Goal: Task Accomplishment & Management: Use online tool/utility

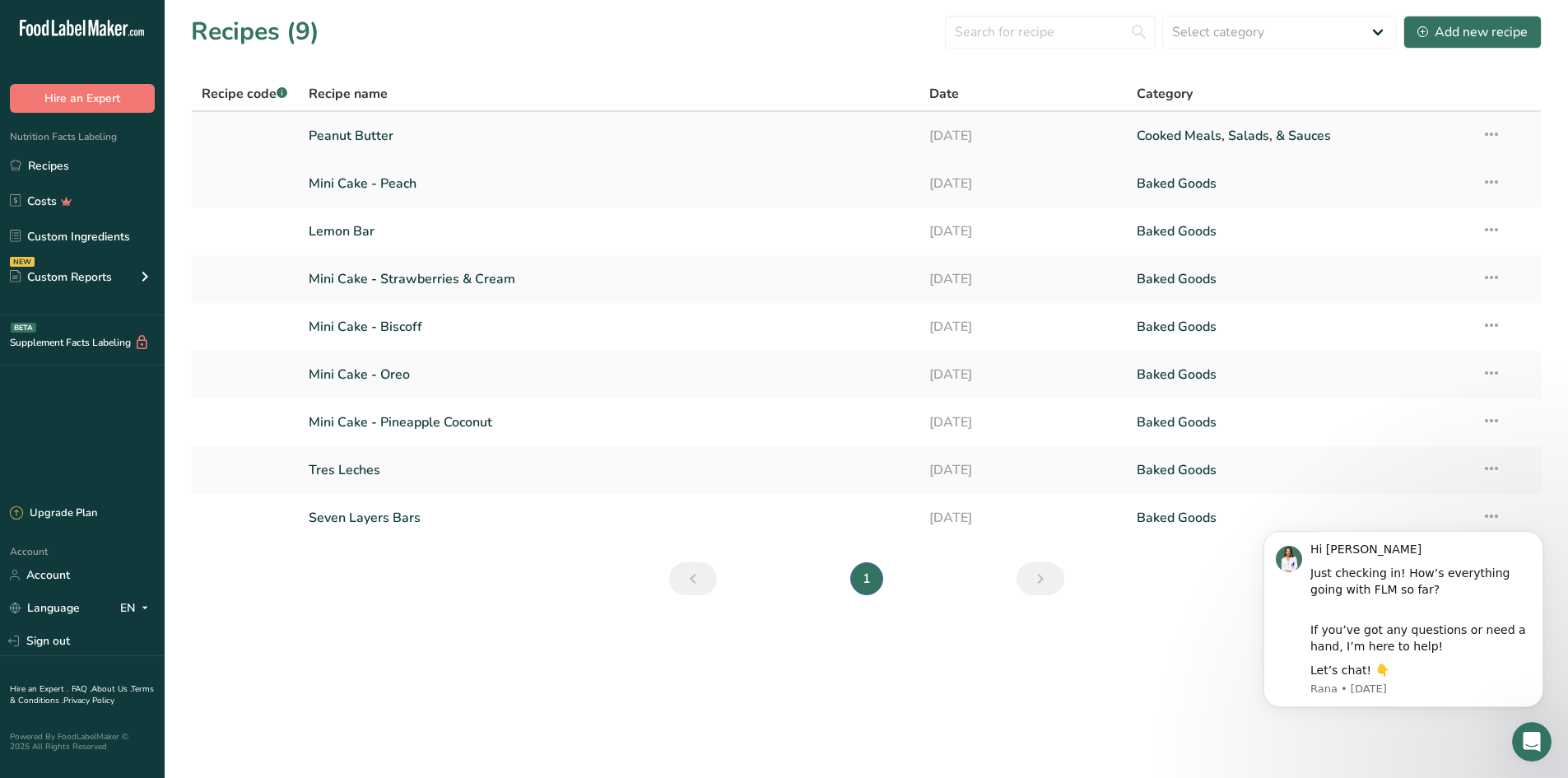
click at [374, 144] on link "Peanut Butter" at bounding box center [609, 135] width 602 height 35
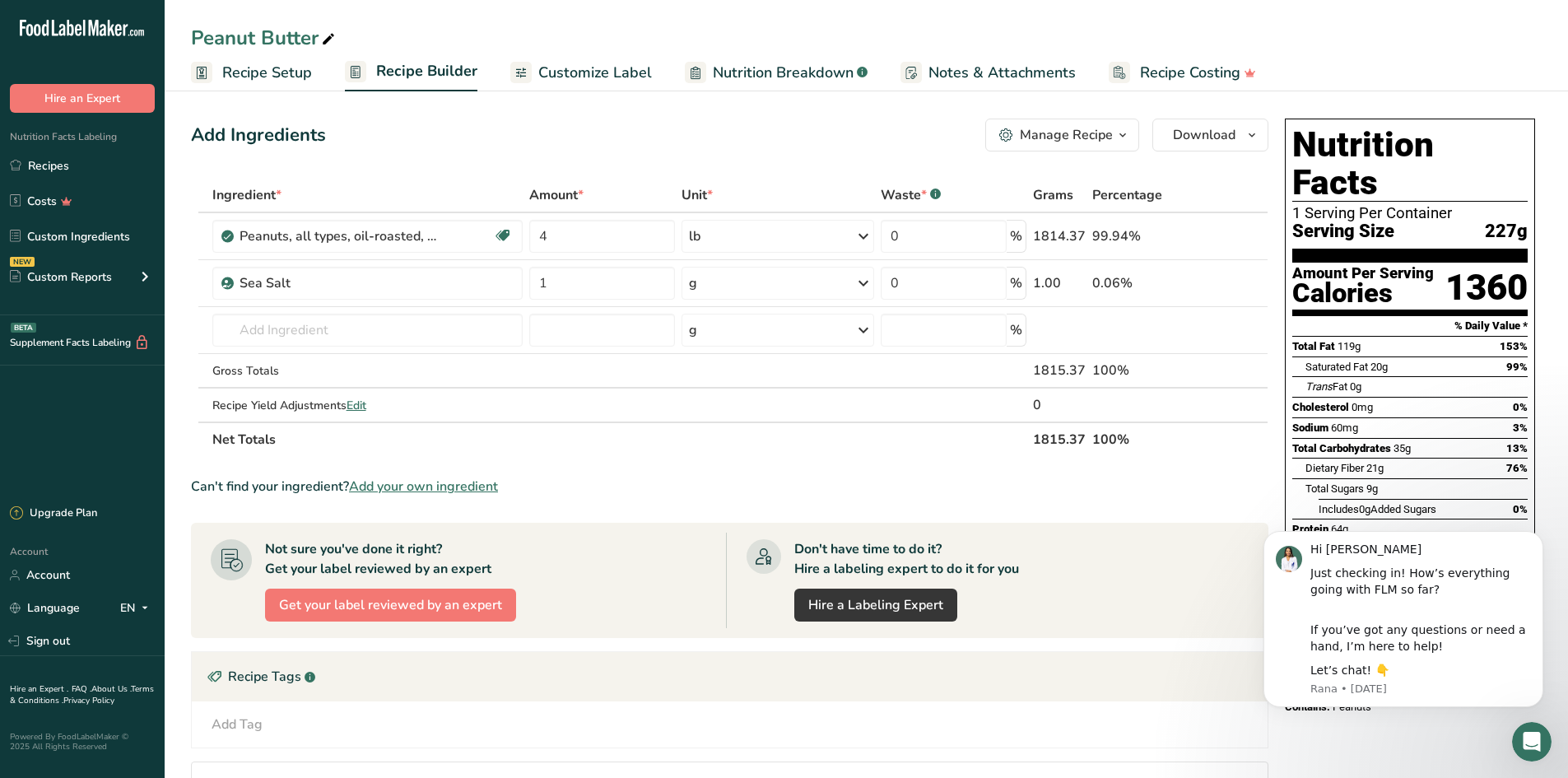
click at [1124, 139] on icon "button" at bounding box center [1123, 135] width 14 height 20
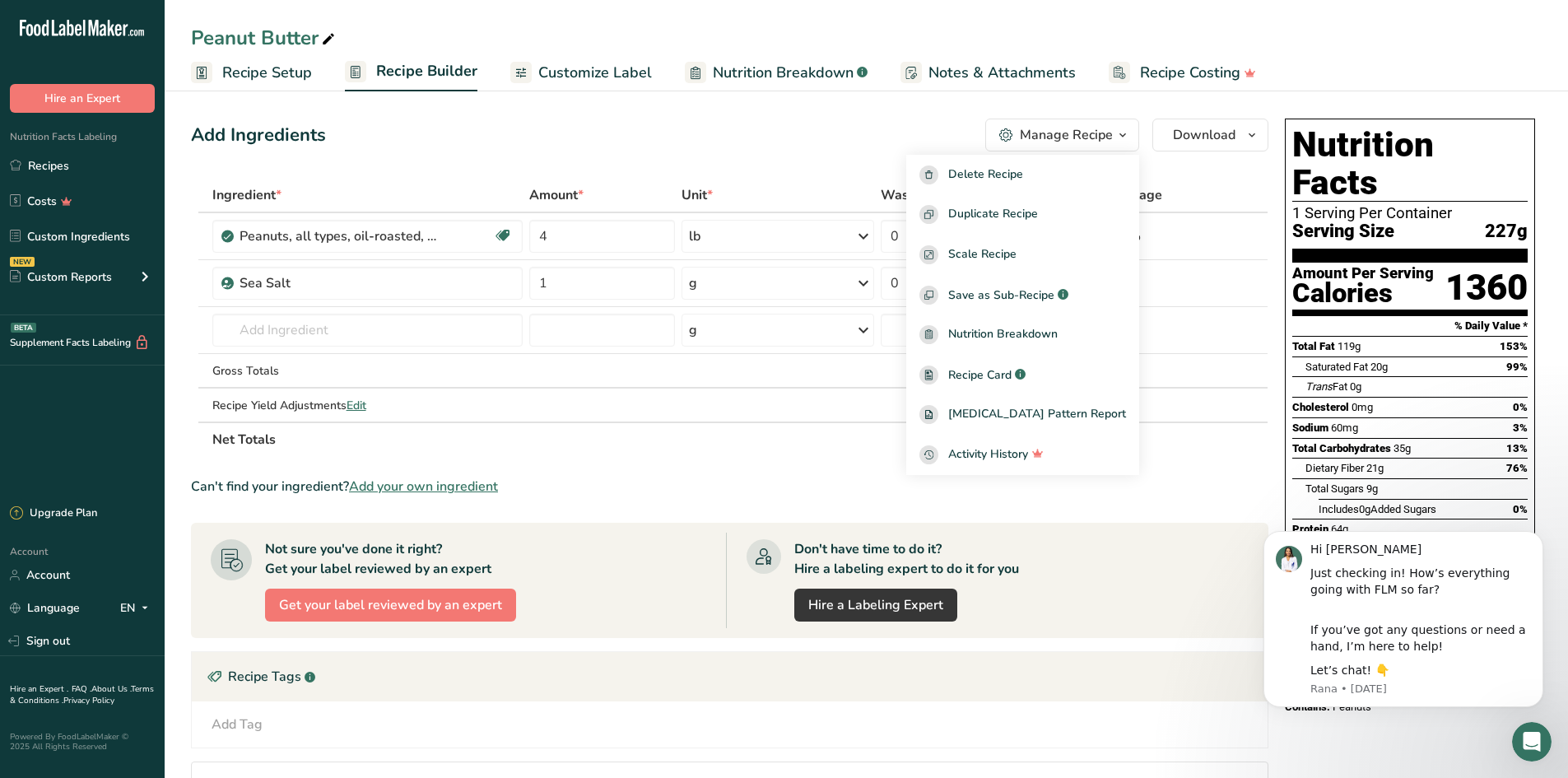
click at [1118, 137] on icon "button" at bounding box center [1123, 135] width 14 height 20
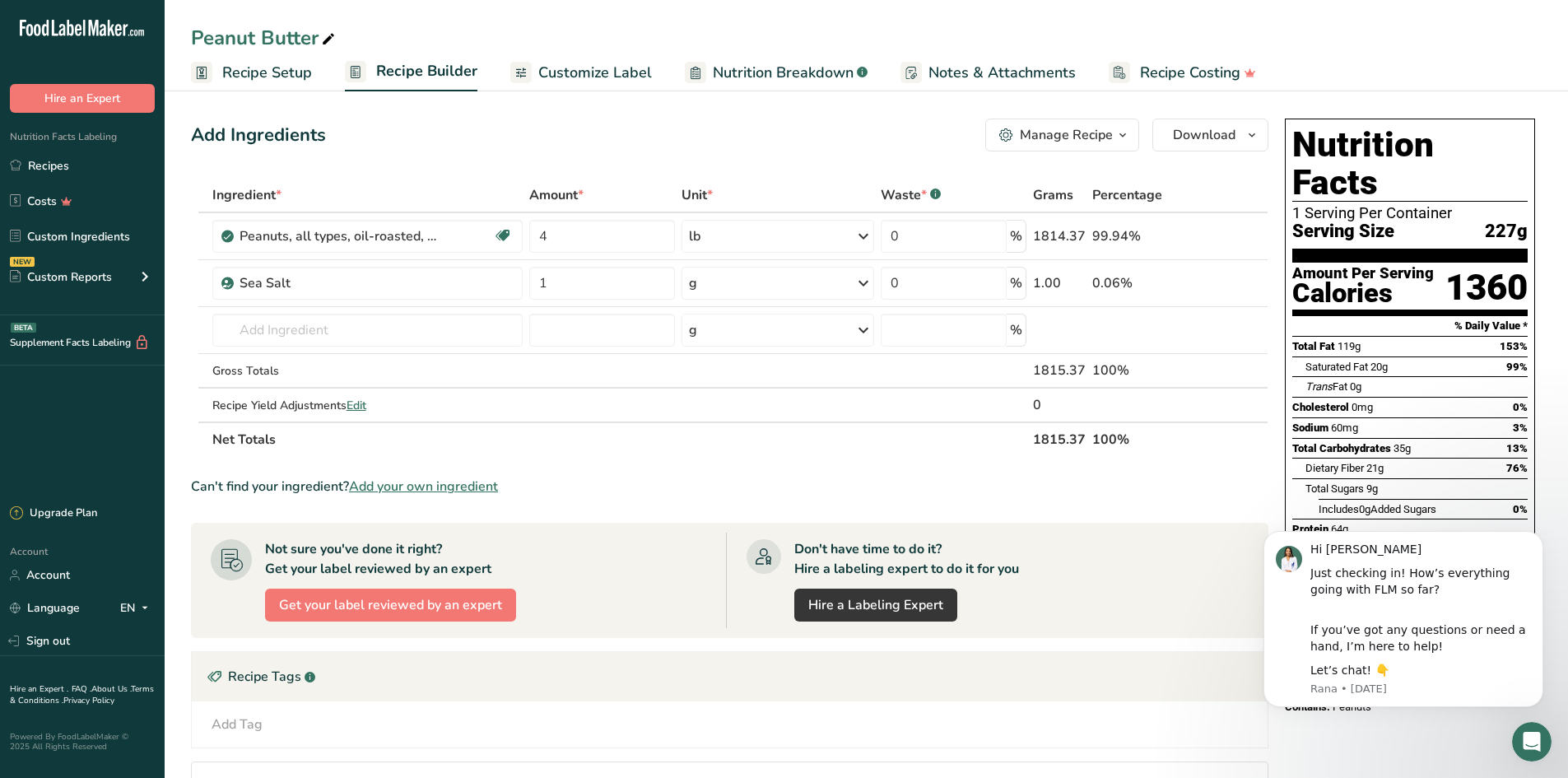
click at [276, 76] on span "Recipe Setup" at bounding box center [267, 73] width 90 height 22
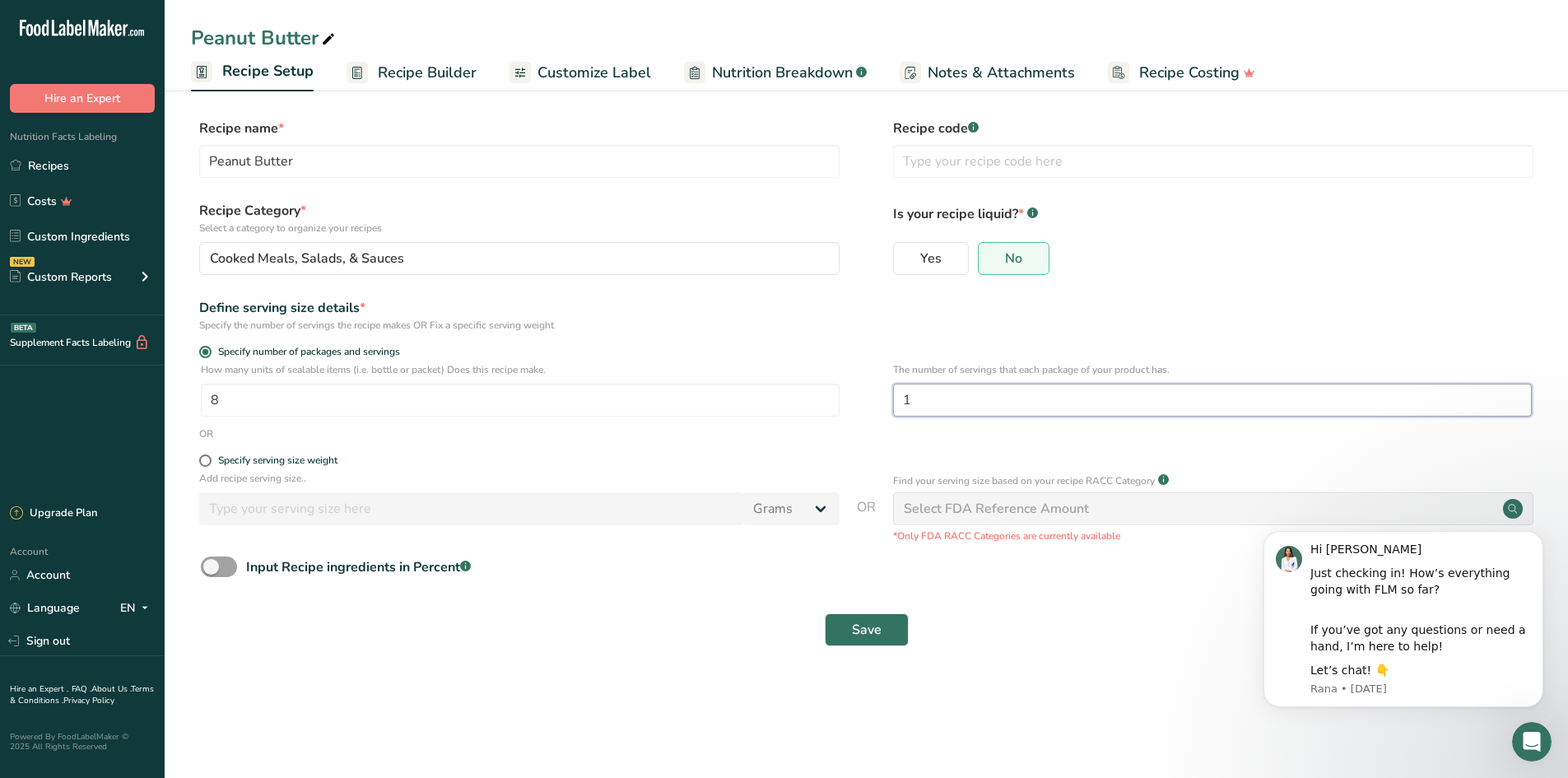
drag, startPoint x: 932, startPoint y: 406, endPoint x: 854, endPoint y: 389, distance: 79.8
click at [872, 394] on div "How many units of sealable items (i.e. bottle or packet) Does this recipe make.…" at bounding box center [866, 394] width 1350 height 64
click at [1166, 403] on input "1" at bounding box center [1212, 400] width 639 height 33
click at [1161, 683] on main "Peanut Butter Recipe Setup Recipe Builder Customize Label Nutrition Breakdown .…" at bounding box center [784, 389] width 1568 height 778
drag, startPoint x: 931, startPoint y: 400, endPoint x: 795, endPoint y: 389, distance: 136.4
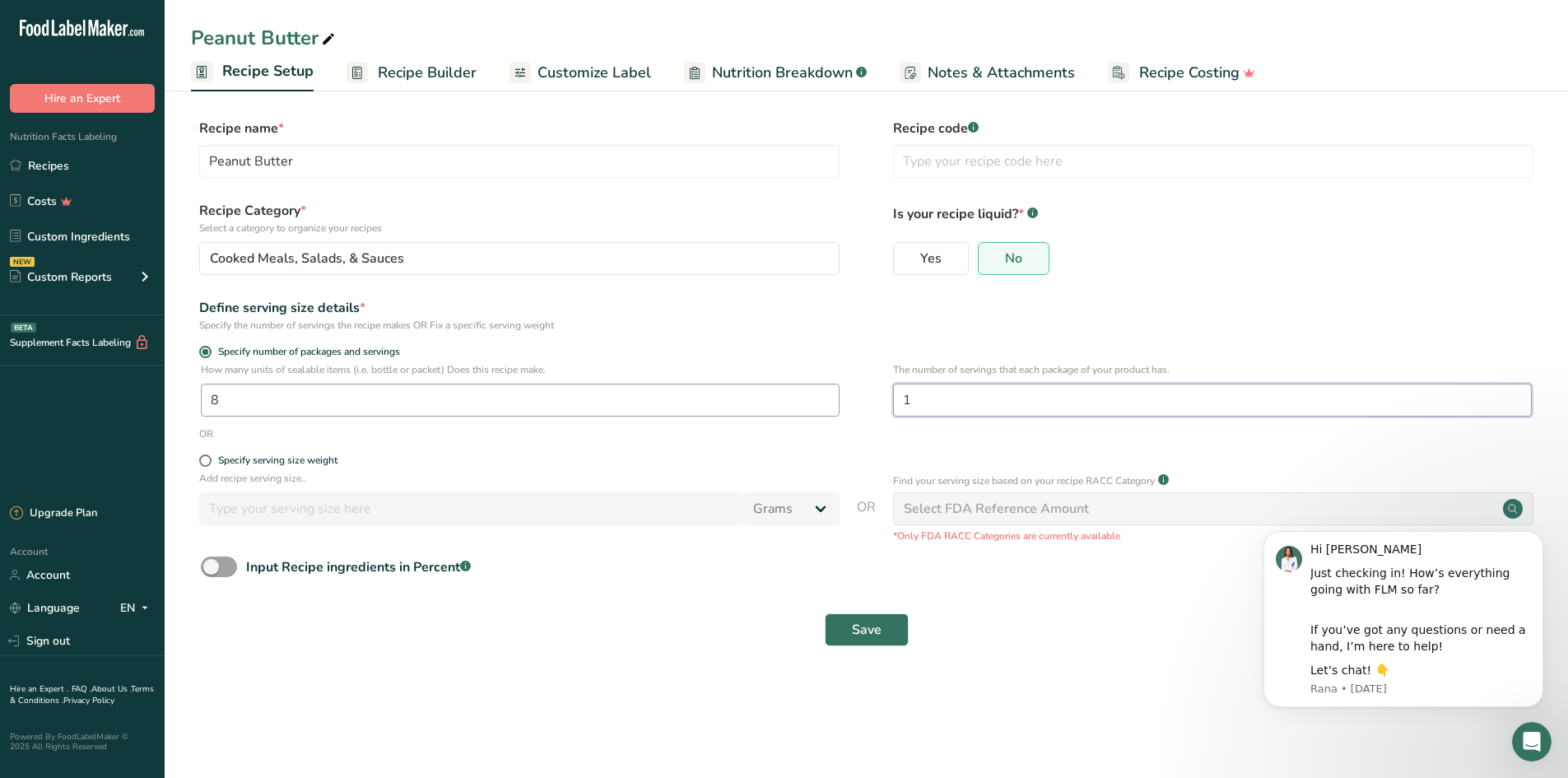
click at [830, 390] on div "How many units of sealable items (i.e. bottle or packet) Does this recipe make.…" at bounding box center [866, 394] width 1350 height 64
type input "8"
click at [870, 624] on span "Save" at bounding box center [866, 628] width 30 height 19
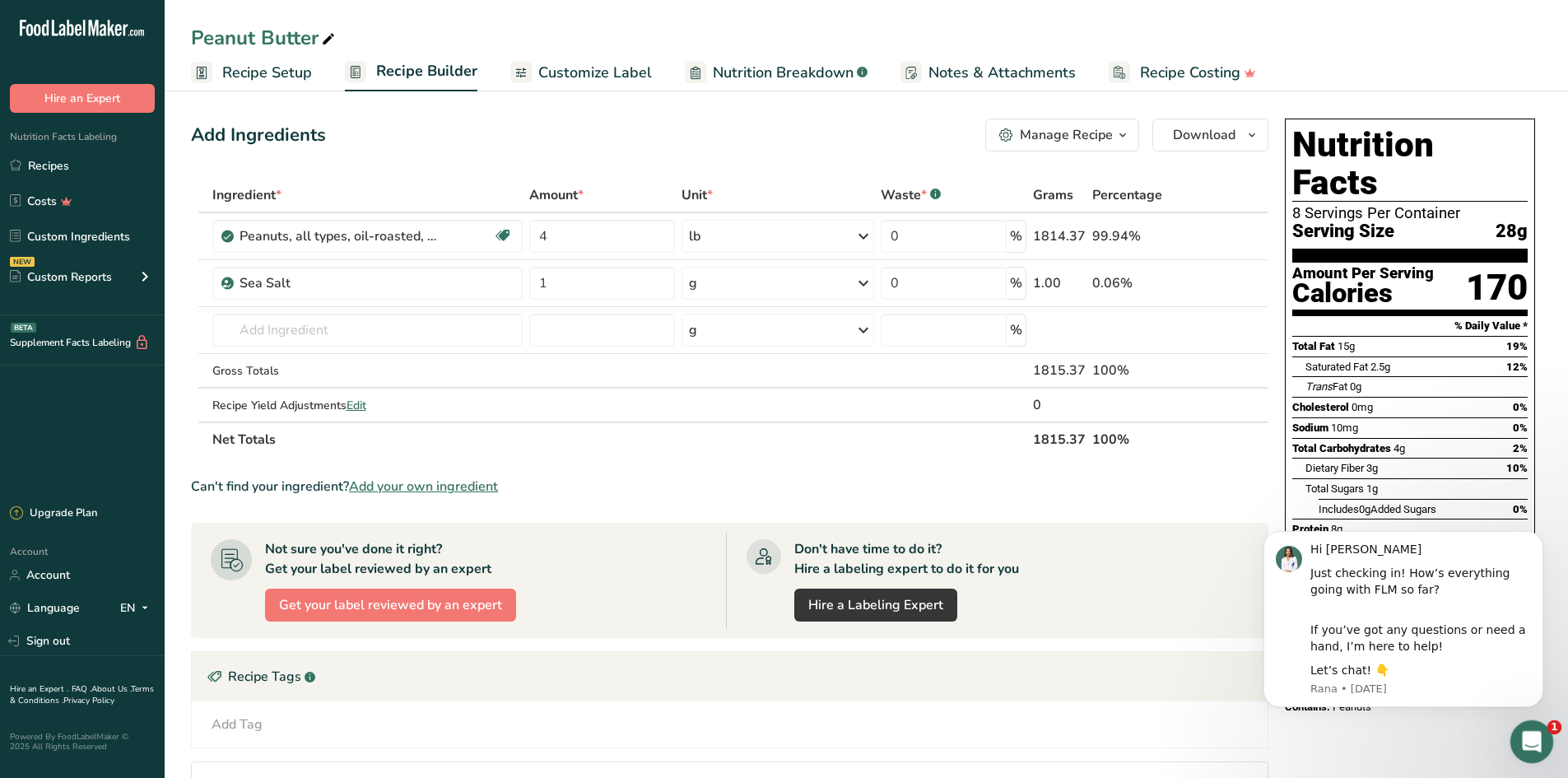
click at [1533, 733] on icon "Open Intercom Messenger" at bounding box center [1529, 739] width 27 height 27
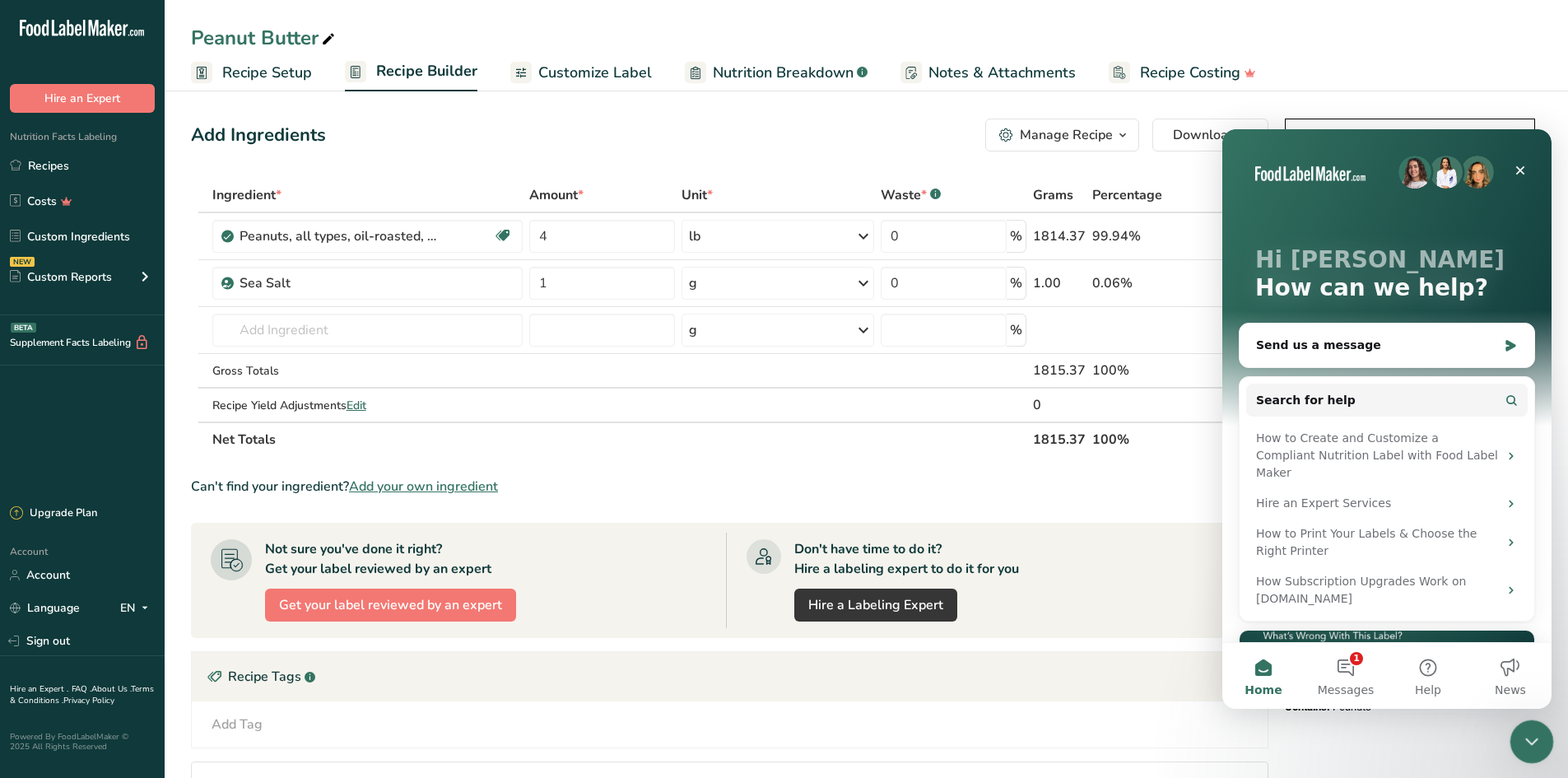
click at [1524, 733] on icon "Close Intercom Messenger" at bounding box center [1528, 738] width 19 height 19
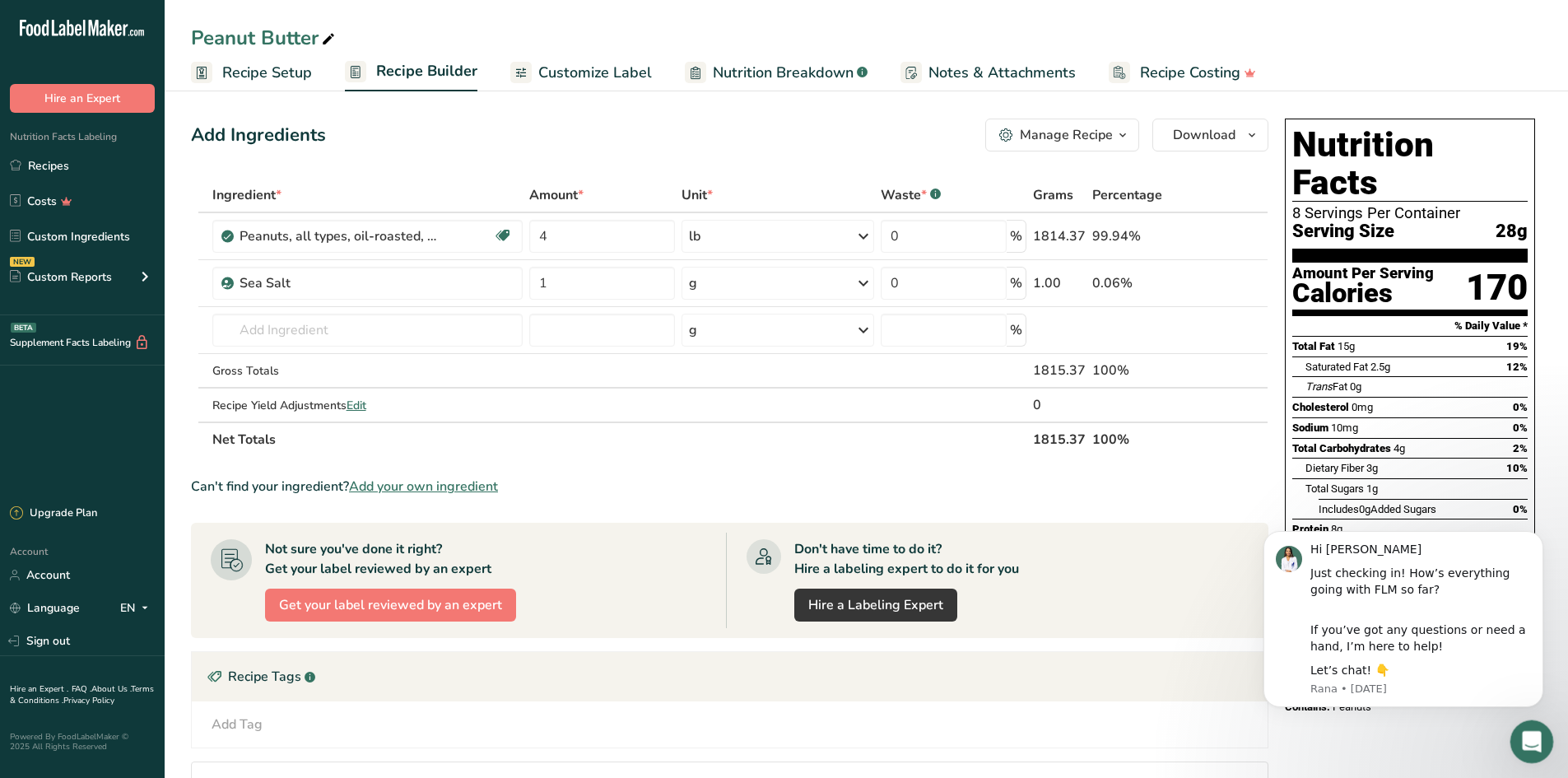
click at [1527, 743] on icon "Open Intercom Messenger" at bounding box center [1529, 739] width 27 height 27
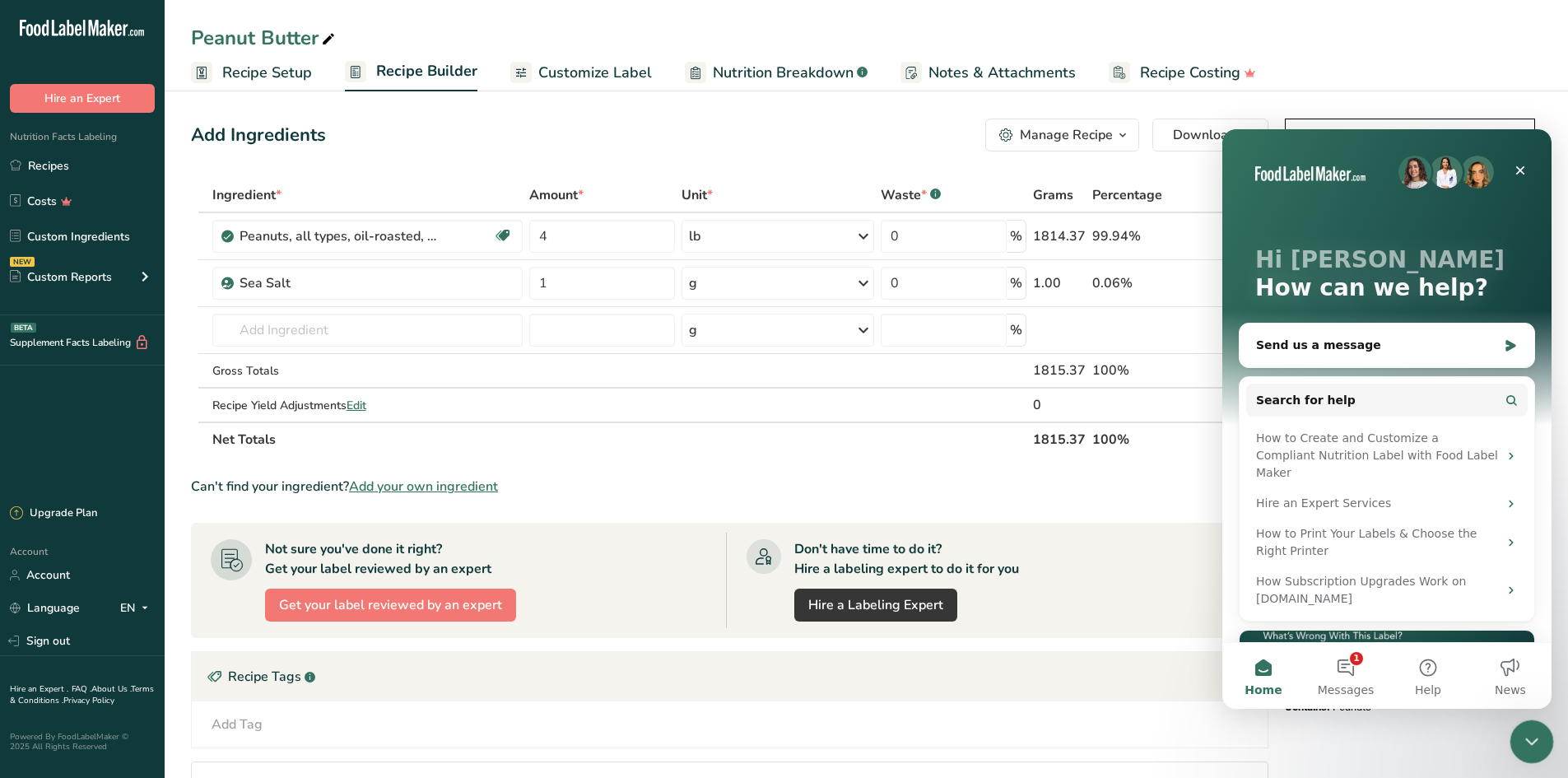
click at [1527, 735] on icon "Close Intercom Messenger" at bounding box center [1528, 738] width 19 height 19
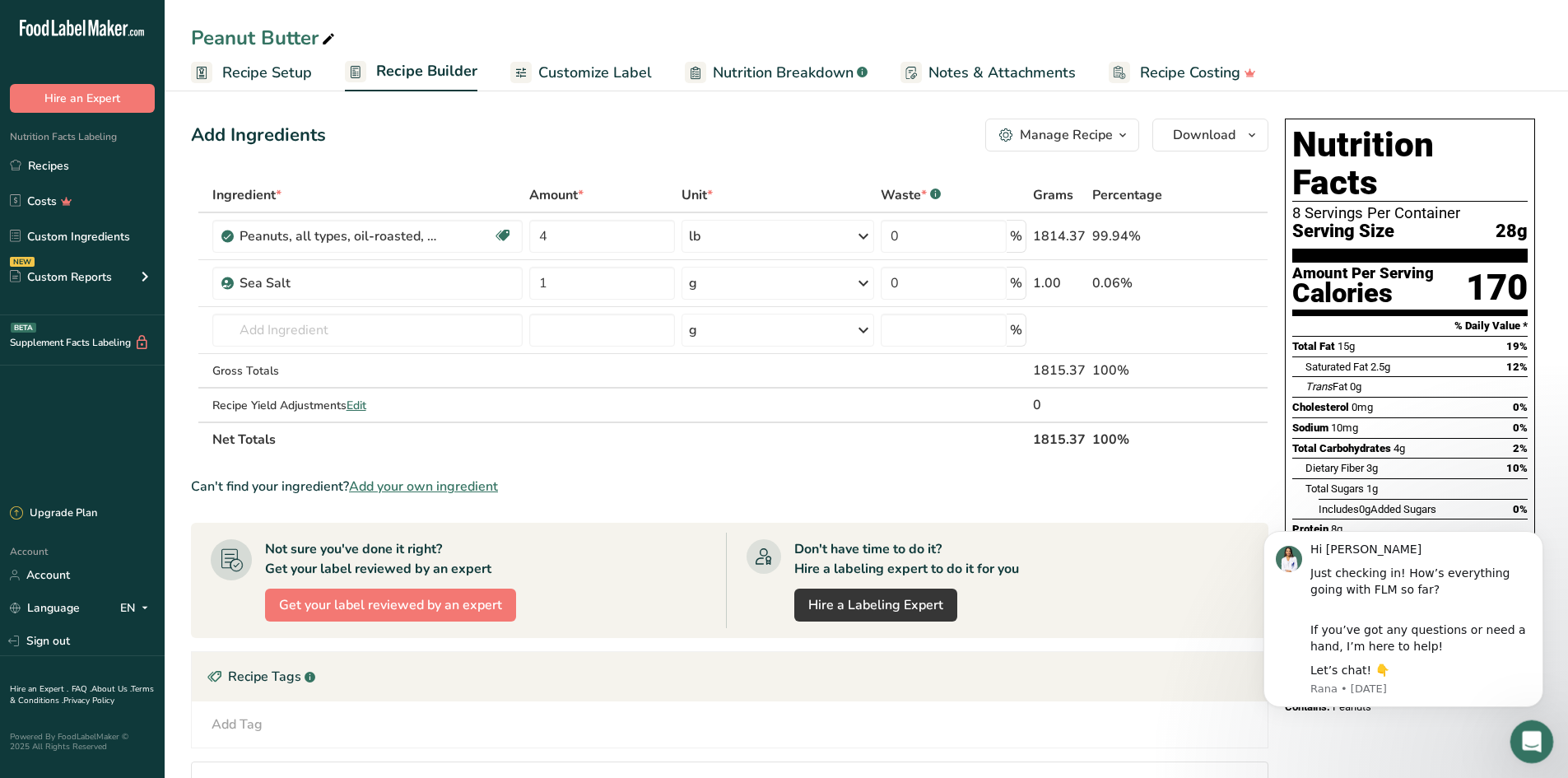
click at [1524, 744] on icon "Open Intercom Messenger" at bounding box center [1529, 739] width 27 height 27
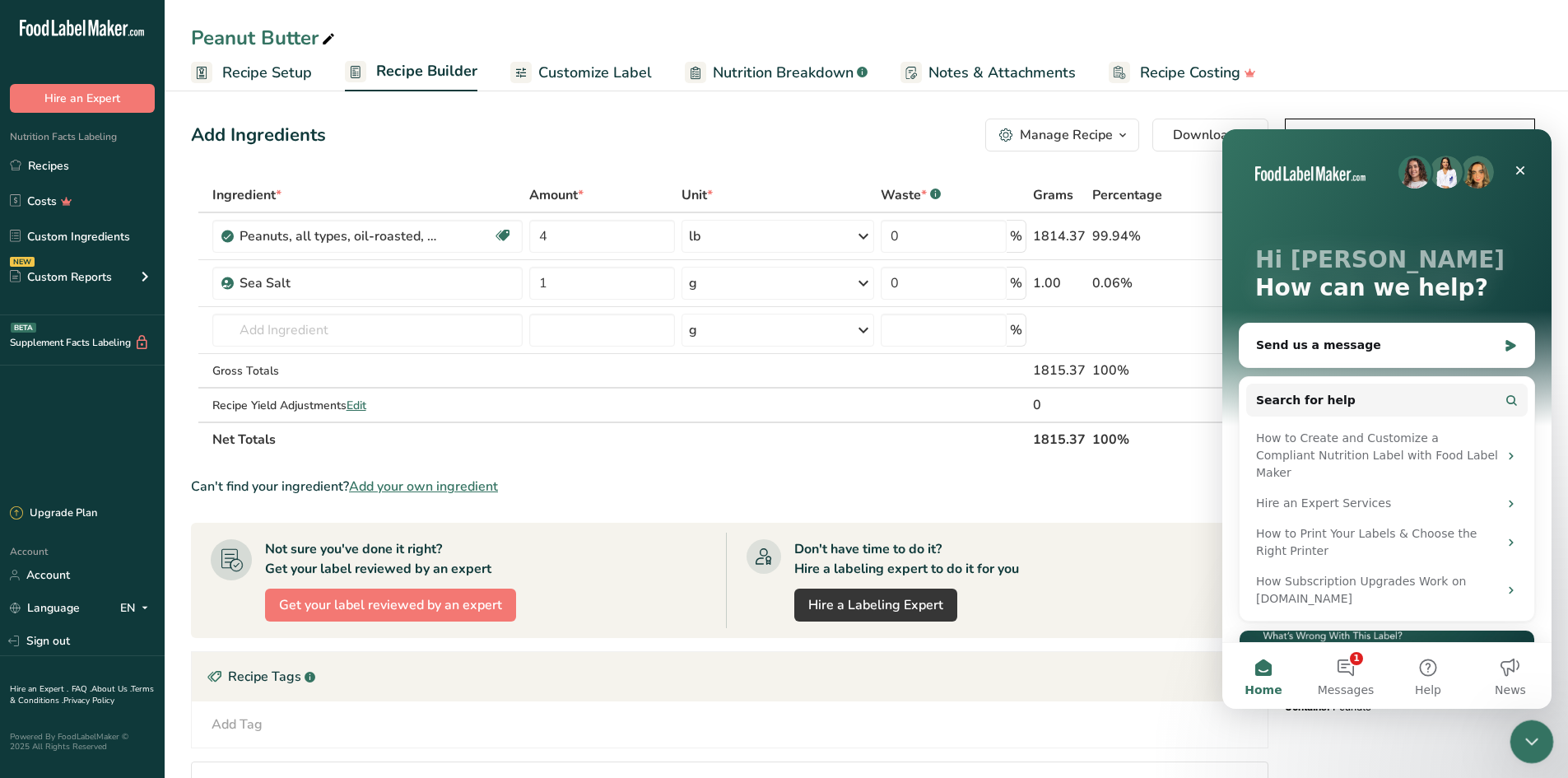
click at [1519, 747] on icon "Close Intercom Messenger" at bounding box center [1528, 738] width 19 height 19
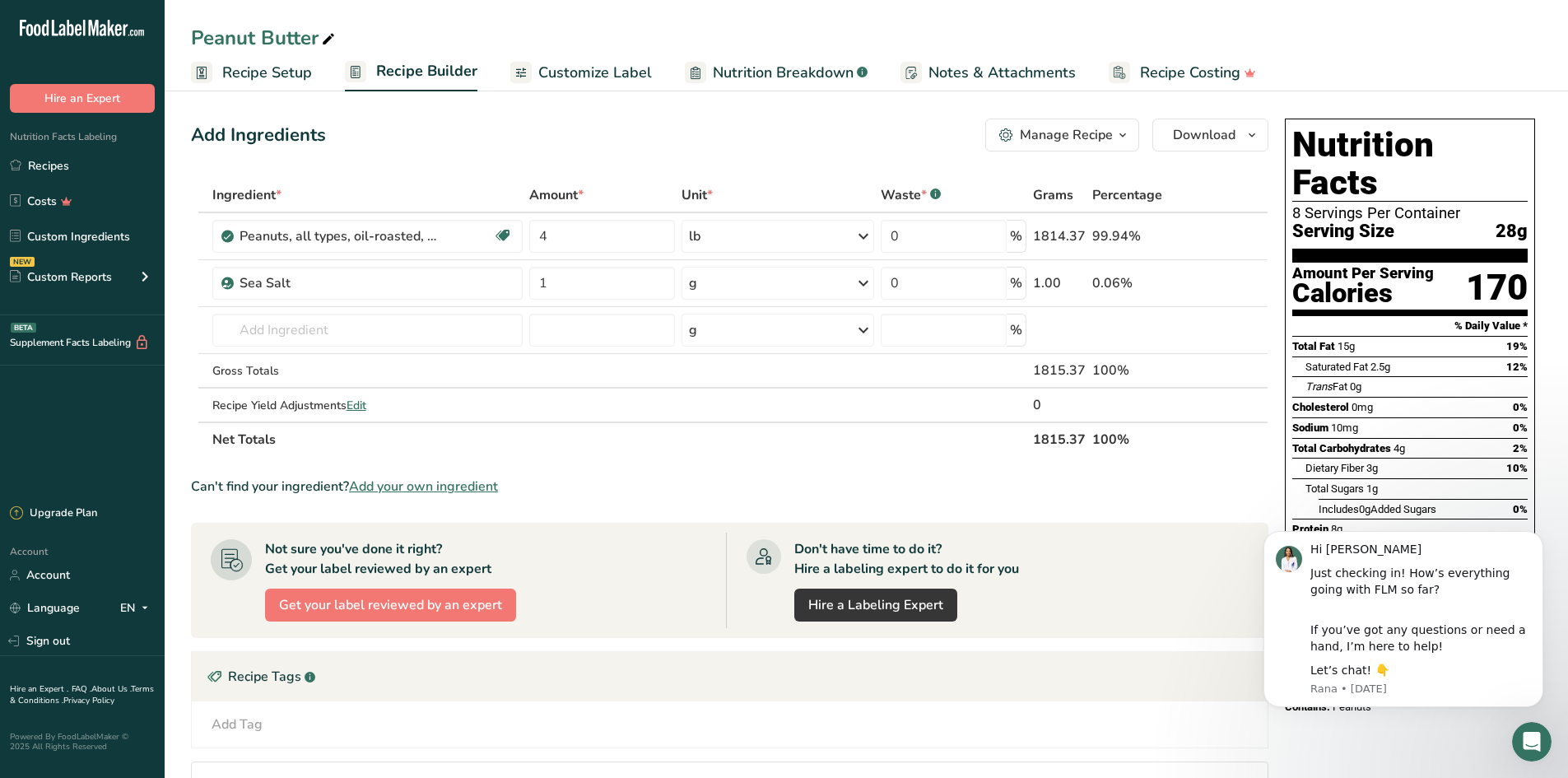
click at [248, 73] on span "Recipe Setup" at bounding box center [267, 73] width 90 height 22
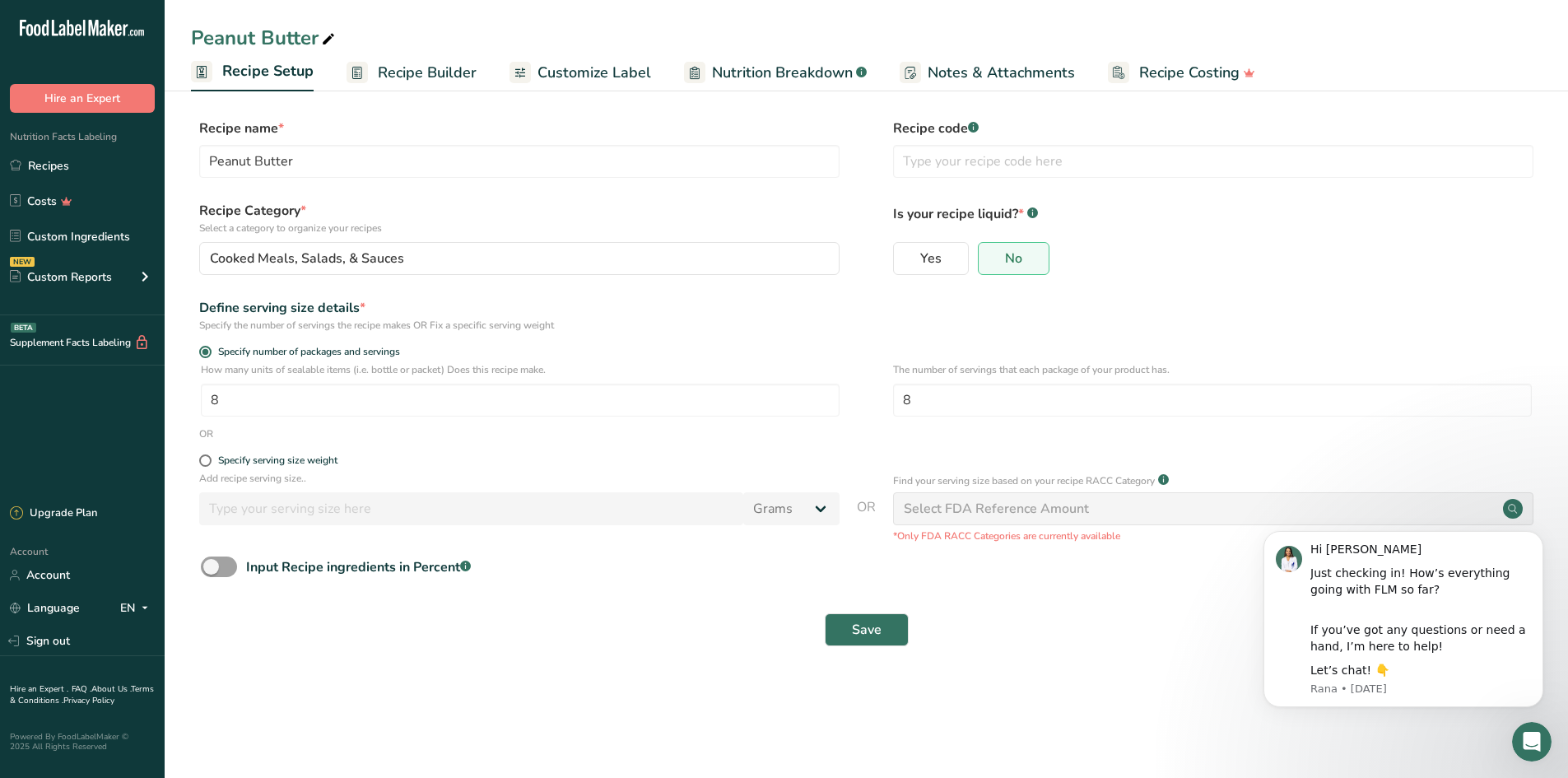
click at [417, 71] on span "Recipe Builder" at bounding box center [427, 73] width 99 height 22
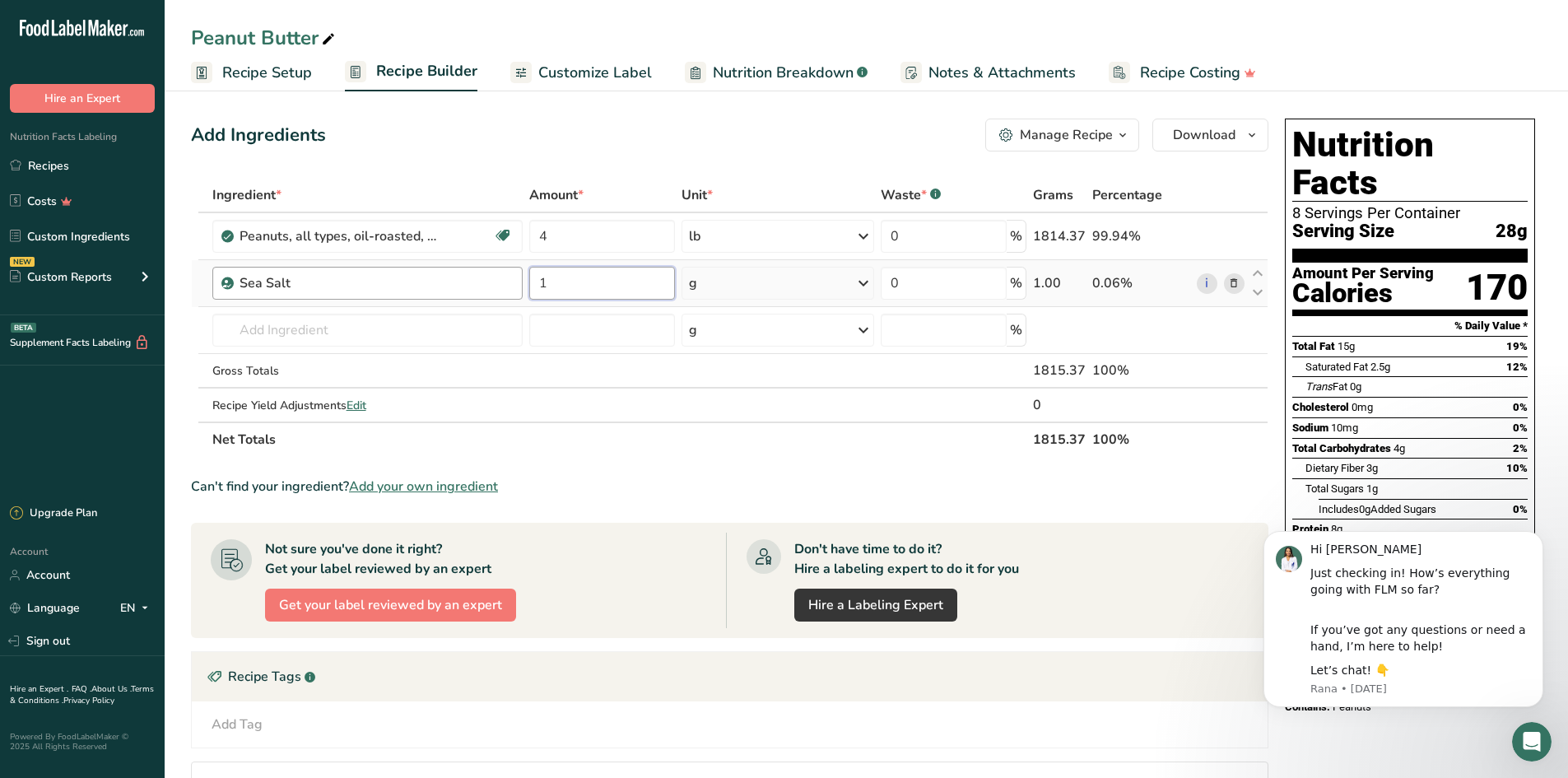
drag, startPoint x: 582, startPoint y: 292, endPoint x: 473, endPoint y: 290, distance: 109.0
click at [484, 290] on tr "Sea Salt 1 g Weight Units g kg mg See more Volume Units l Volume units require …" at bounding box center [729, 284] width 1075 height 47
type input "6"
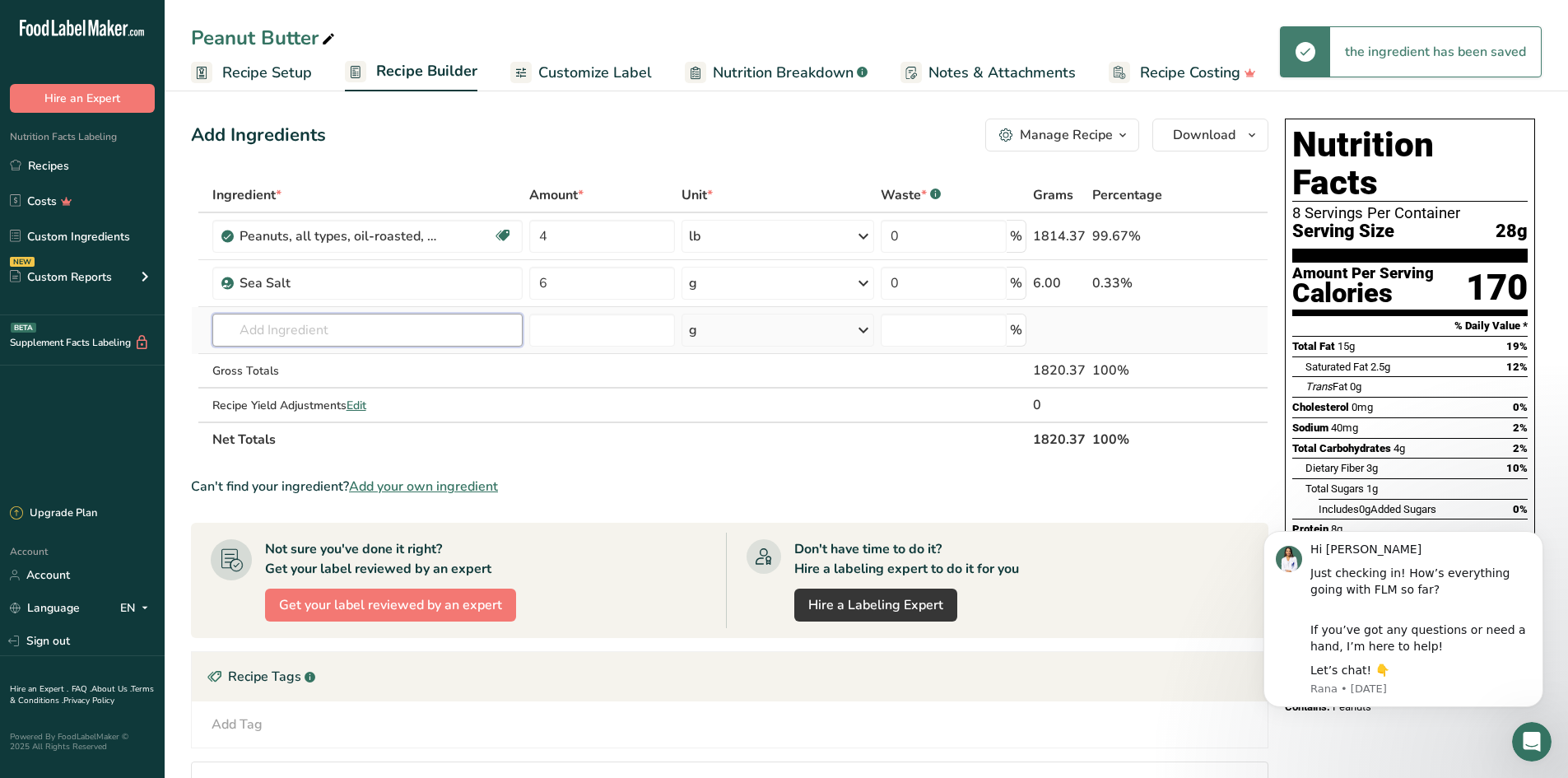
click at [314, 335] on input "text" at bounding box center [368, 329] width 311 height 33
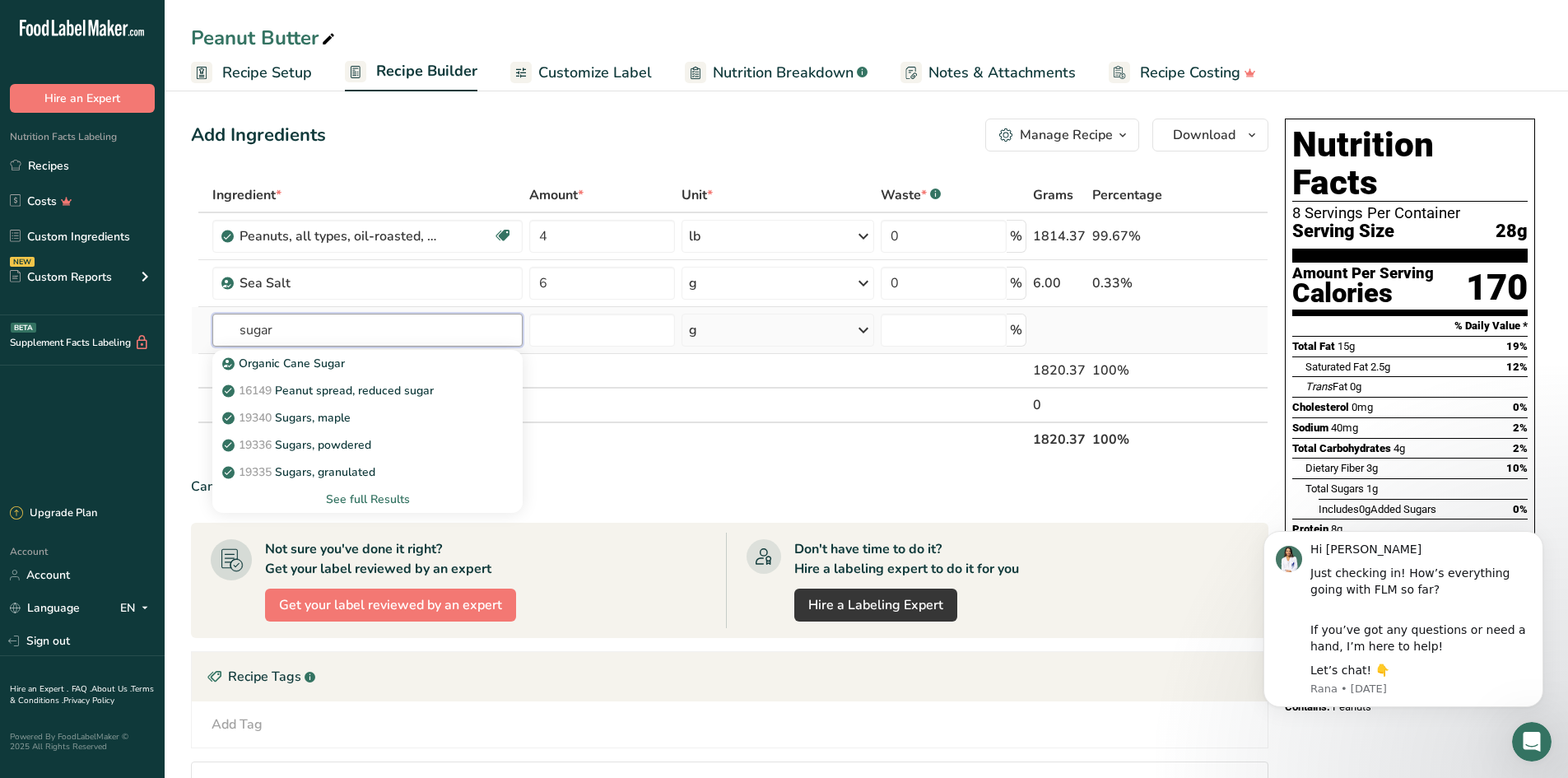
type input "sugar"
click at [385, 498] on div "See full Results" at bounding box center [368, 499] width 285 height 17
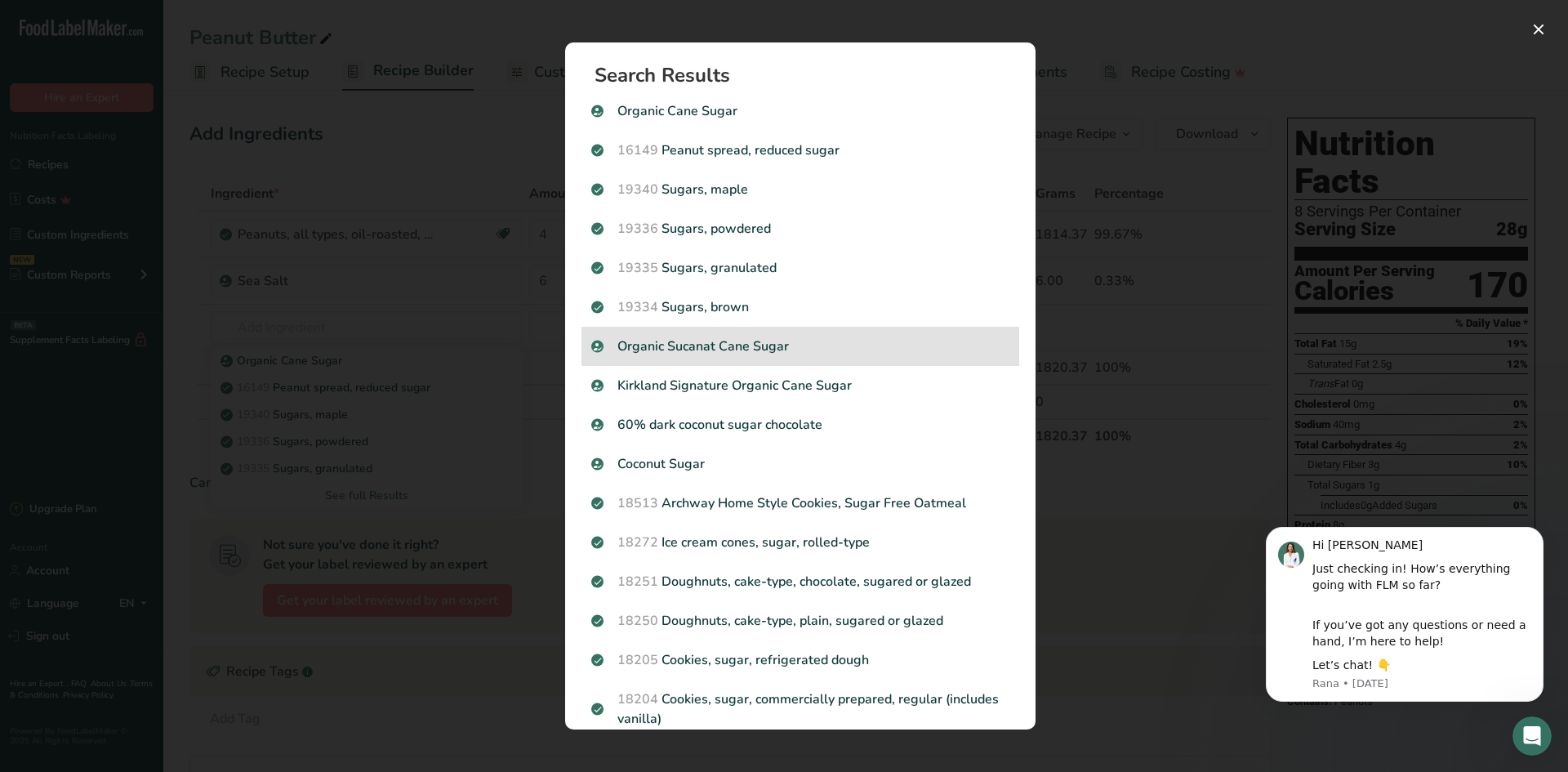
click at [776, 350] on p "Organic Sucanat Cane Sugar" at bounding box center [800, 345] width 418 height 19
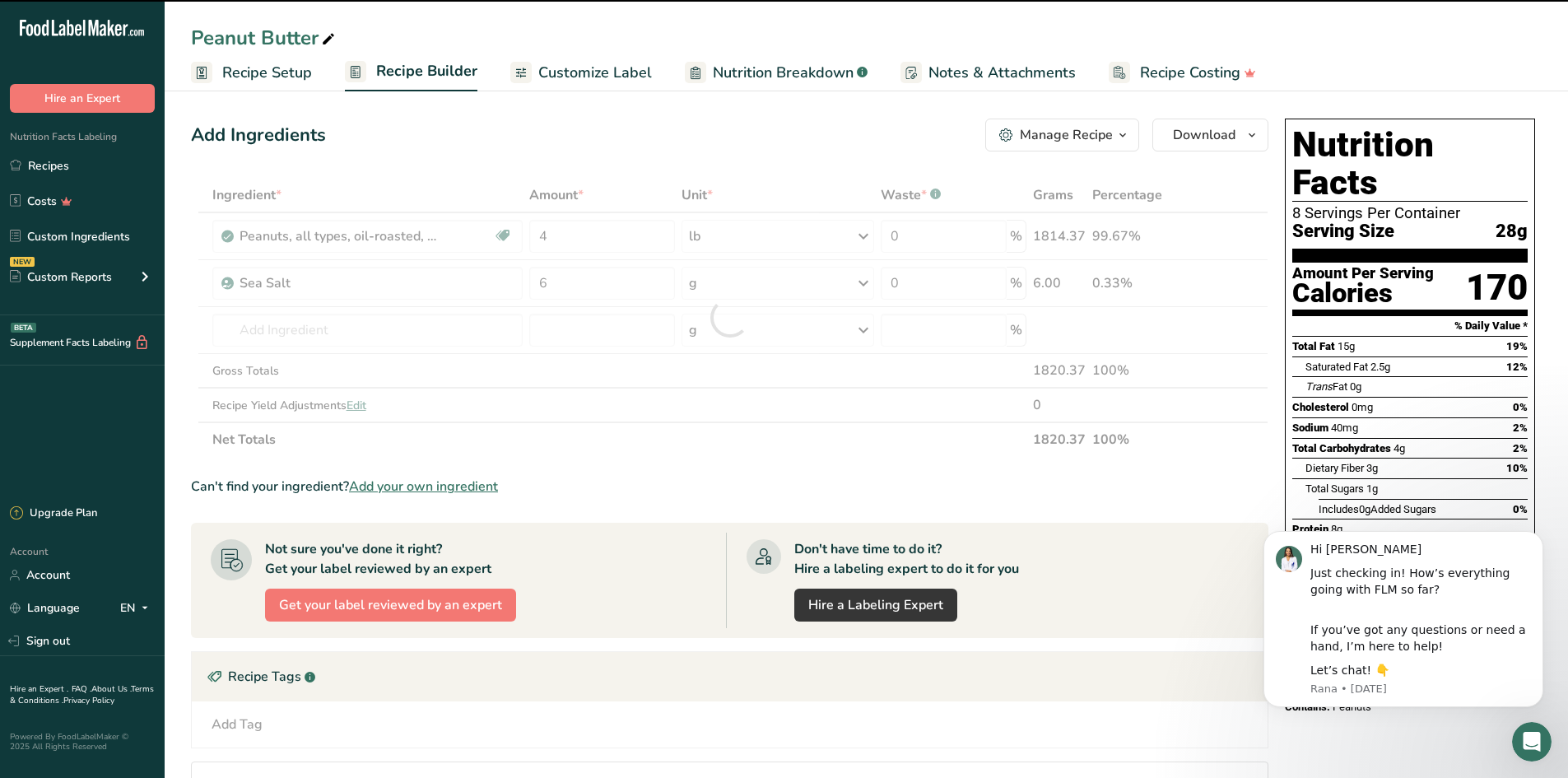
type input "0"
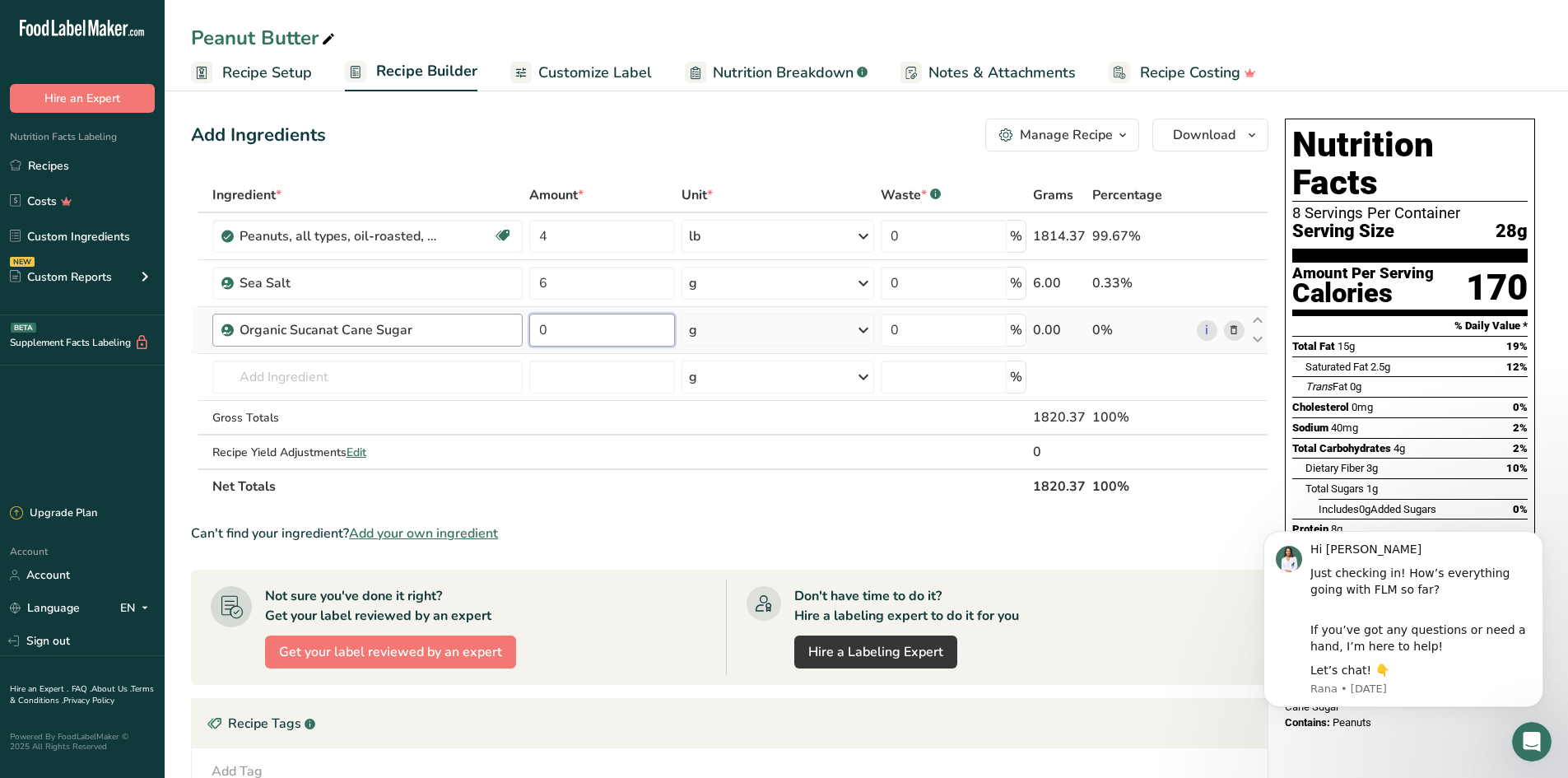
drag, startPoint x: 571, startPoint y: 334, endPoint x: 514, endPoint y: 329, distance: 57.2
click at [520, 329] on tr "Organic Sucanat Cane Sugar 0 g Weight Units g kg mg See more Volume Units l Vol…" at bounding box center [729, 330] width 1075 height 47
click at [529, 334] on input "10" at bounding box center [601, 329] width 144 height 33
click at [450, 238] on div "Peanuts, all types, oil-roasted, without salt" at bounding box center [366, 236] width 254 height 19
drag, startPoint x: 498, startPoint y: 325, endPoint x: 486, endPoint y: 323, distance: 12.2
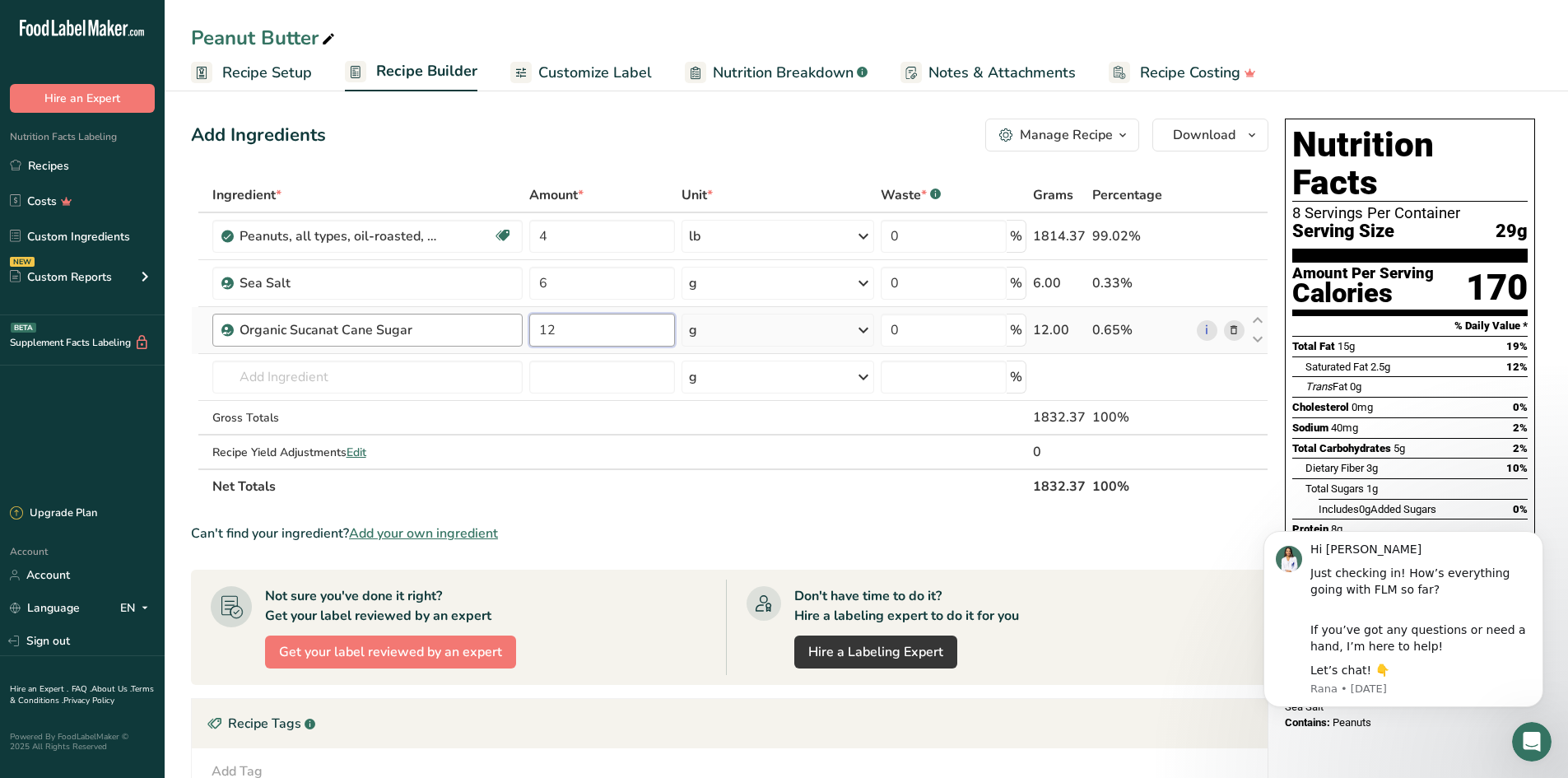
click at [490, 324] on tr "Organic Sucanat Cane Sugar 12 g Weight Units g kg mg See more Volume Units l Vo…" at bounding box center [729, 330] width 1075 height 47
click at [580, 333] on input "12" at bounding box center [601, 329] width 144 height 33
drag, startPoint x: 603, startPoint y: 328, endPoint x: 465, endPoint y: 324, distance: 138.1
click at [471, 325] on tr "Organic Sucanat Cane Sugar 12 g Weight Units g kg mg See more Volume Units l Vo…" at bounding box center [729, 330] width 1075 height 47
type input "72"
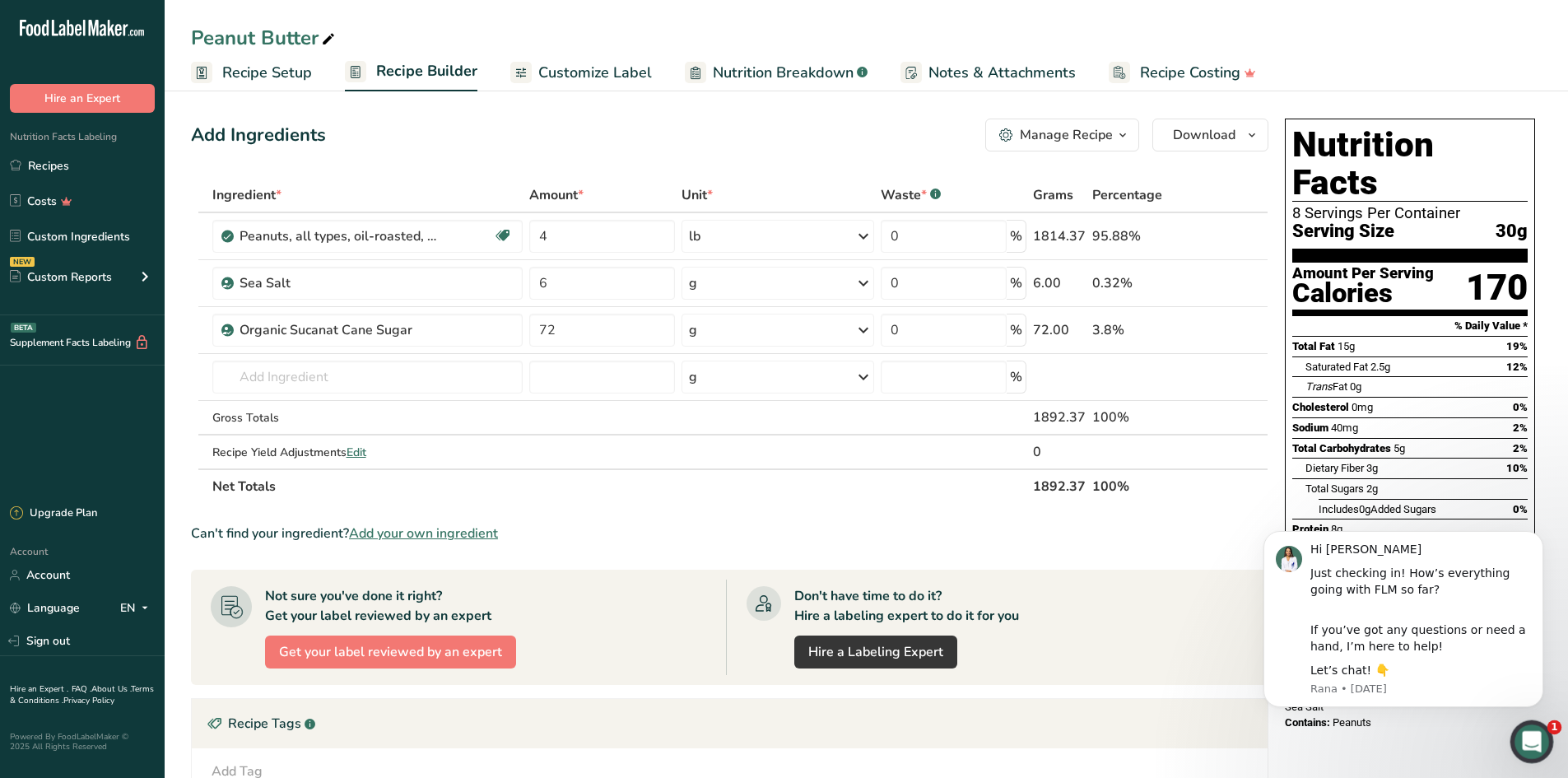
click at [1533, 734] on icon "Open Intercom Messenger" at bounding box center [1529, 739] width 27 height 27
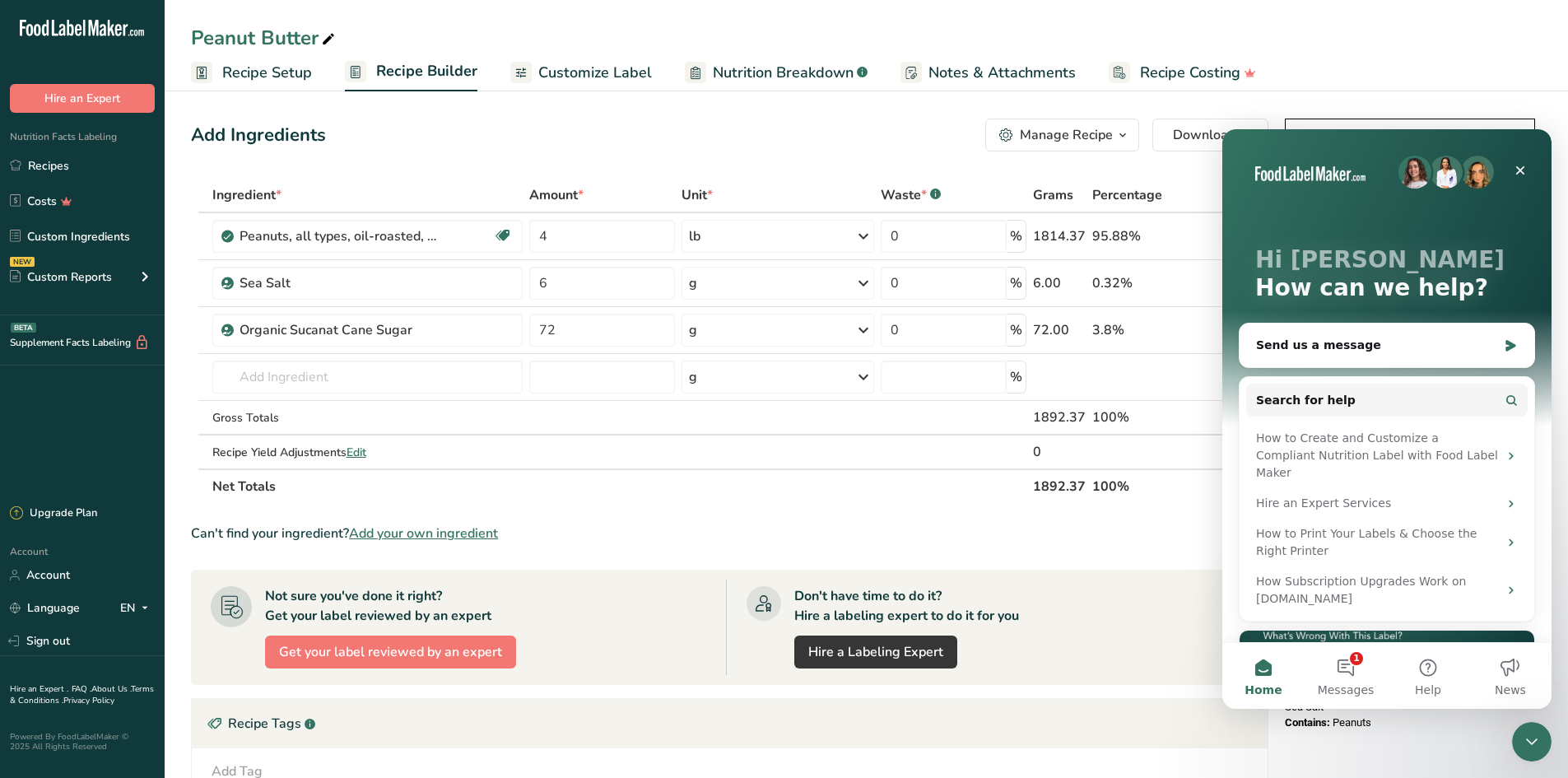
click at [1523, 766] on div "Nutrition Facts 8 Servings Per Container Serving Size 30g Amount Per Serving Ca…" at bounding box center [1410, 598] width 264 height 974
drag, startPoint x: 1514, startPoint y: 170, endPoint x: 2736, endPoint y: 300, distance: 1228.9
click at [1514, 170] on icon "Close" at bounding box center [1520, 171] width 14 height 14
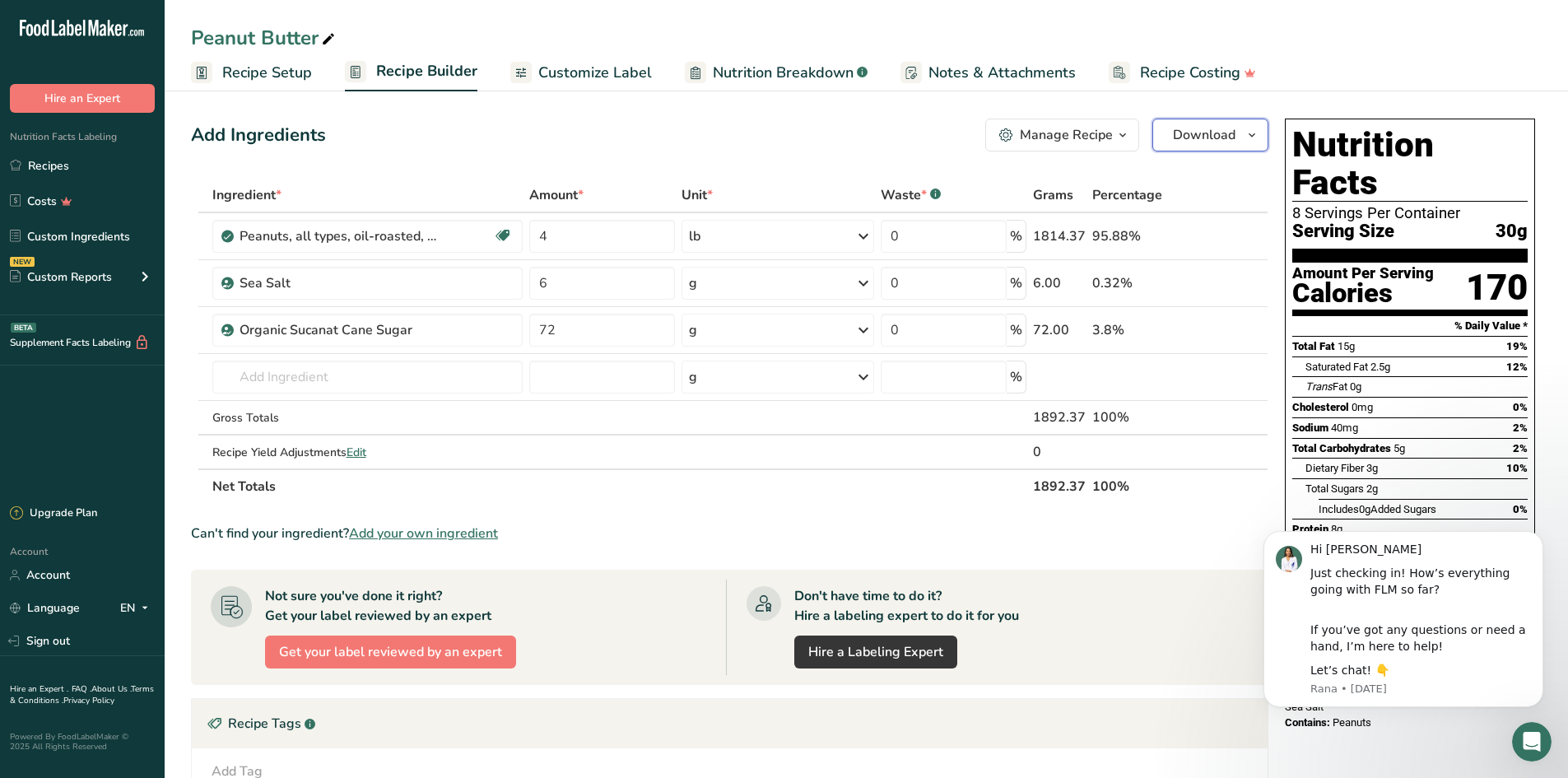
click at [1235, 132] on button "Download" at bounding box center [1210, 134] width 116 height 33
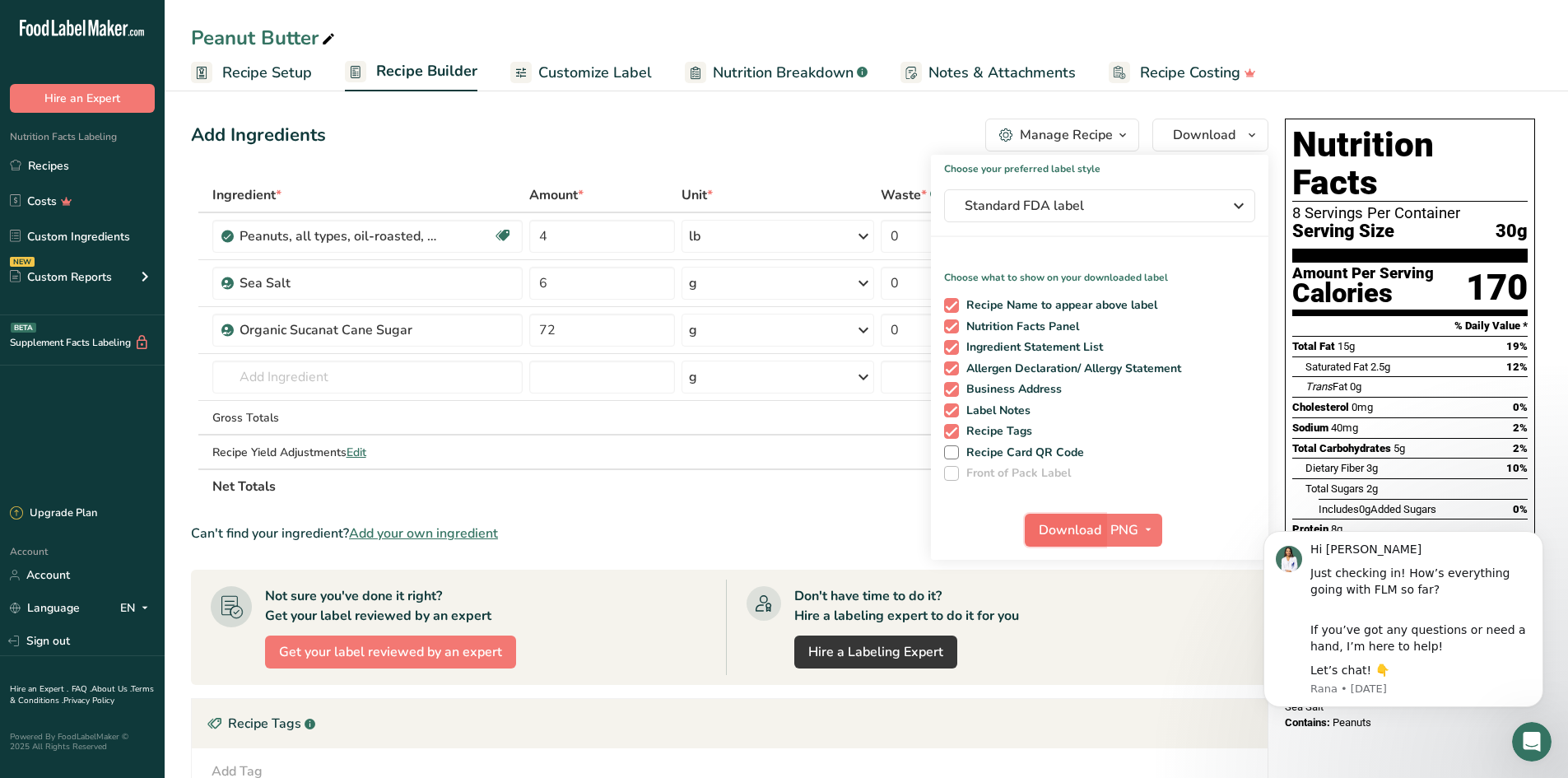
click at [1057, 529] on span "Download" at bounding box center [1070, 530] width 63 height 19
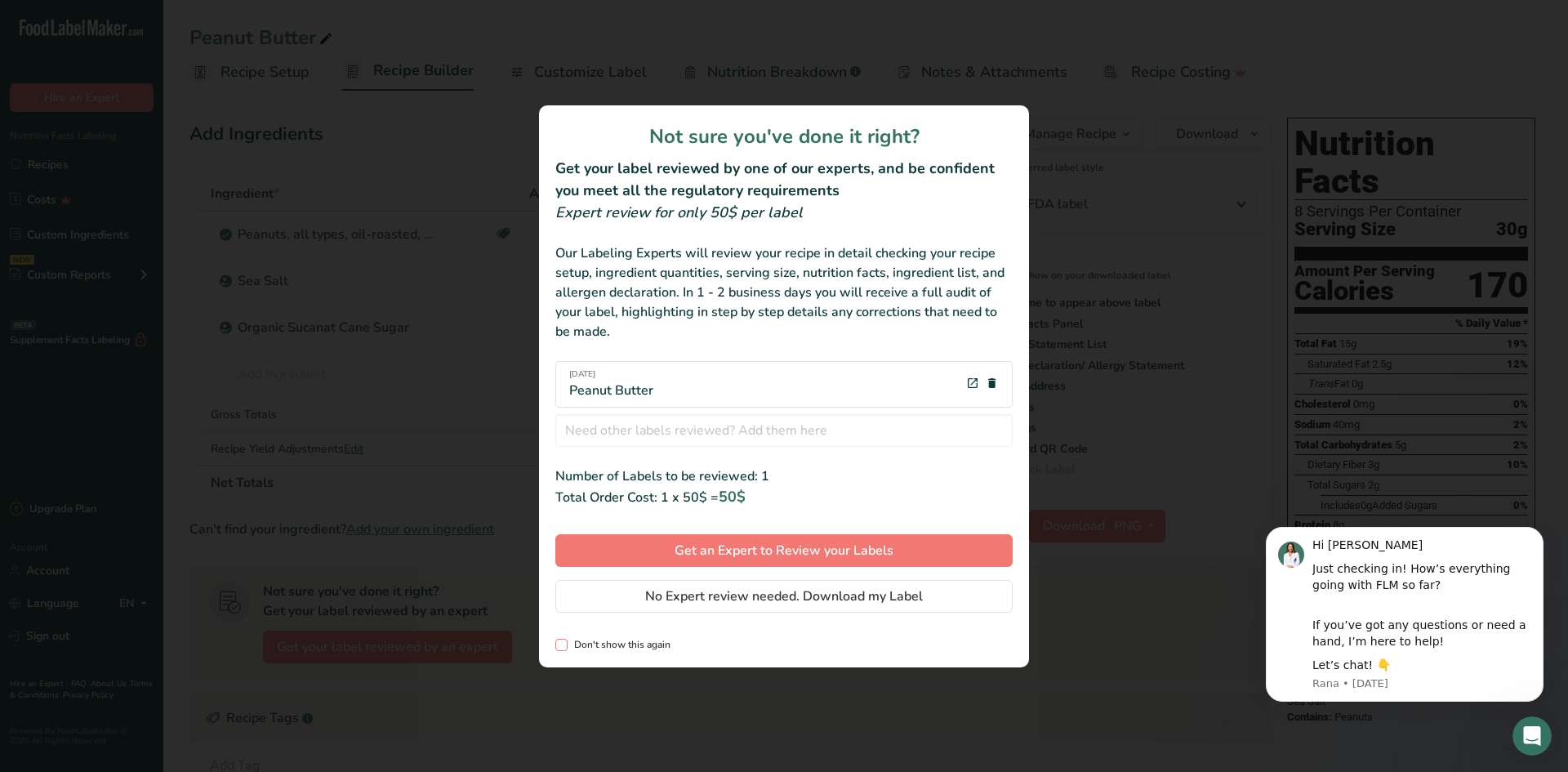
click at [610, 644] on span "Don't show this again" at bounding box center [619, 645] width 103 height 13
click at [566, 644] on input "Don't show this again" at bounding box center [560, 645] width 11 height 11
click at [610, 645] on span "Don't show this again" at bounding box center [619, 645] width 103 height 13
click at [566, 645] on input "Don't show this again" at bounding box center [560, 645] width 11 height 11
checkbox input "false"
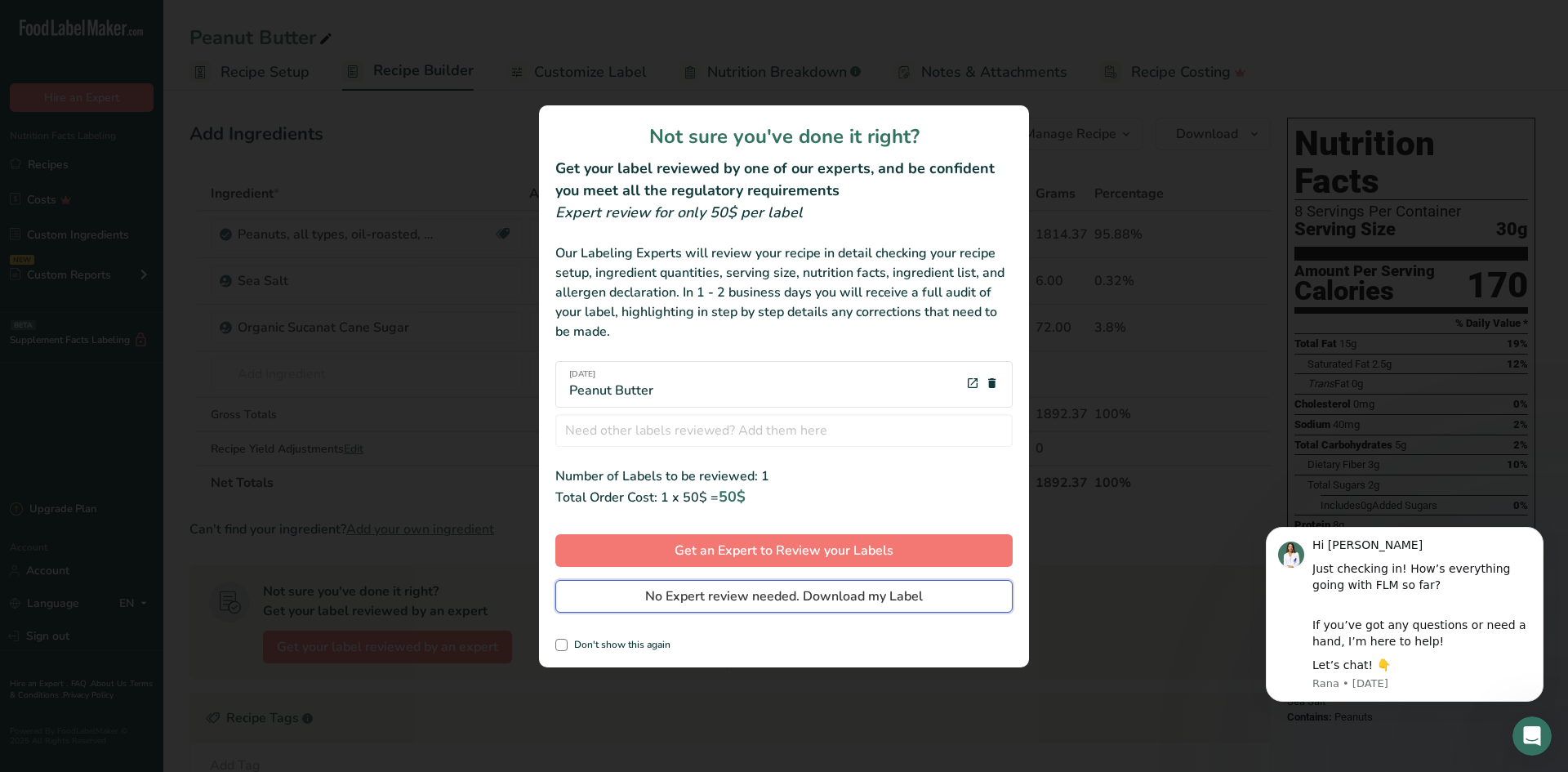
click at [721, 608] on button "No Expert review needed. Download my Label" at bounding box center [783, 596] width 457 height 33
